Goal: Task Accomplishment & Management: Manage account settings

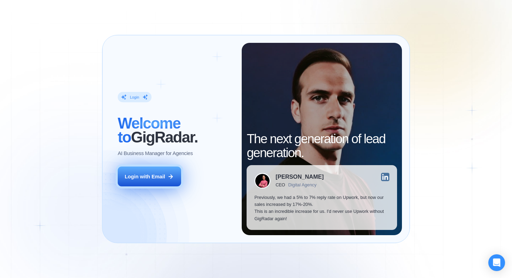
click at [152, 171] on button "Login with Email" at bounding box center [149, 176] width 63 height 20
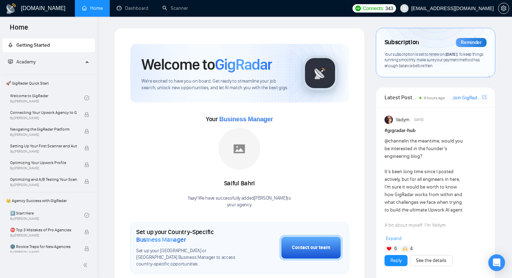
click at [444, 43] on div "Subscription Reminder" at bounding box center [435, 43] width 102 height 12
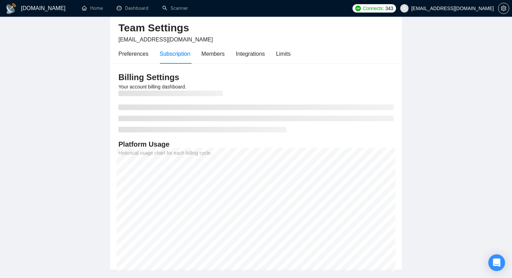
scroll to position [28, 0]
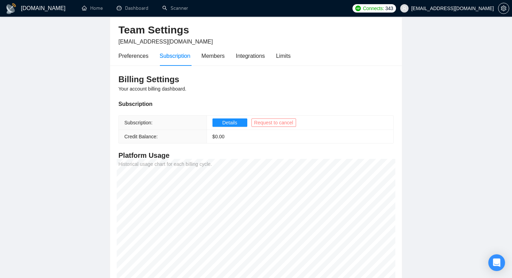
click at [265, 124] on span "Request to cancel" at bounding box center [273, 123] width 39 height 8
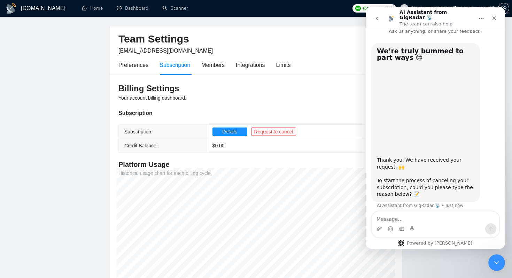
scroll to position [9, 0]
click at [384, 216] on textarea "Message…" at bounding box center [434, 217] width 127 height 12
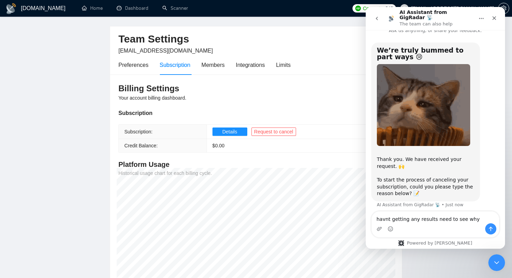
type textarea "havnt getting any results need to see why"
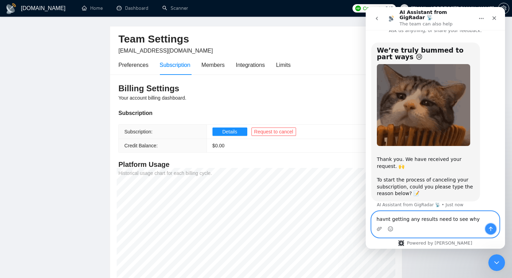
click at [490, 228] on icon "Send a message…" at bounding box center [491, 229] width 4 height 5
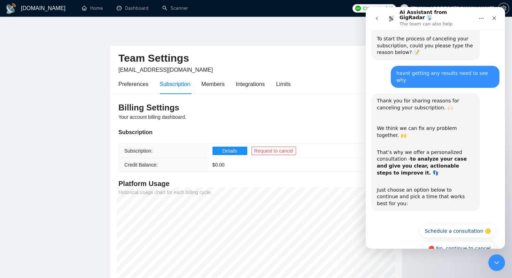
scroll to position [150, 0]
click at [441, 241] on button "🔴 No, continue to cancel" at bounding box center [459, 248] width 73 height 14
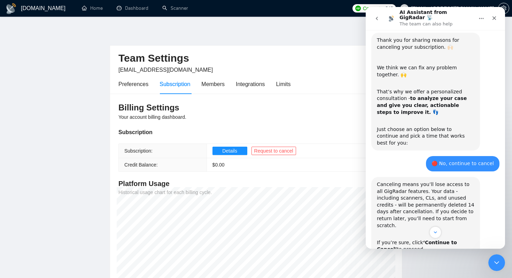
scroll to position [233, 0]
